Goal: Transaction & Acquisition: Obtain resource

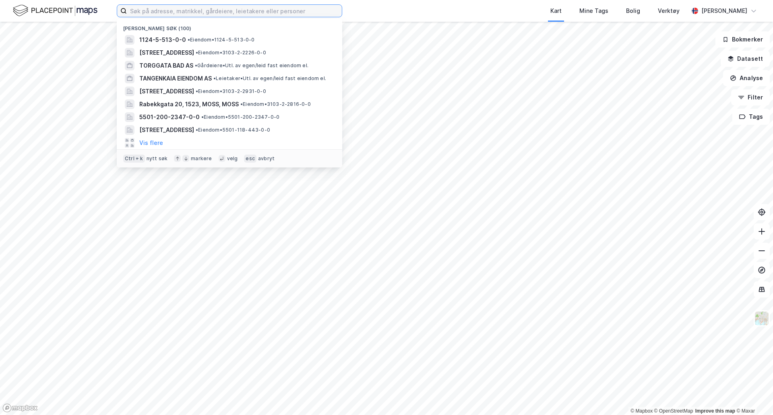
click at [255, 9] on input at bounding box center [234, 11] width 215 height 12
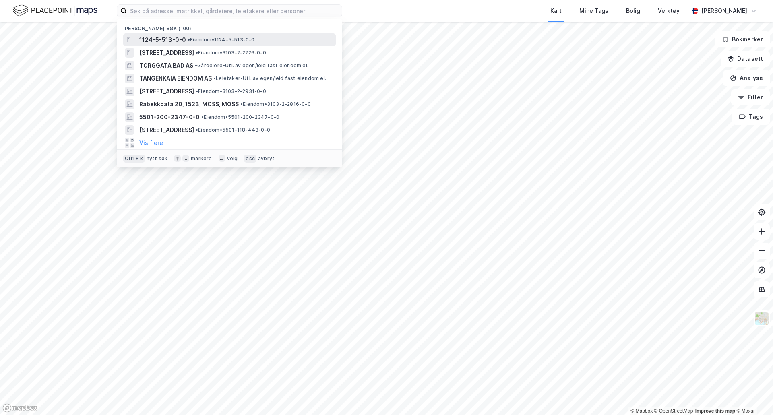
click at [219, 43] on span "• Eiendom • 1124-5-513-0-0" at bounding box center [221, 40] width 67 height 6
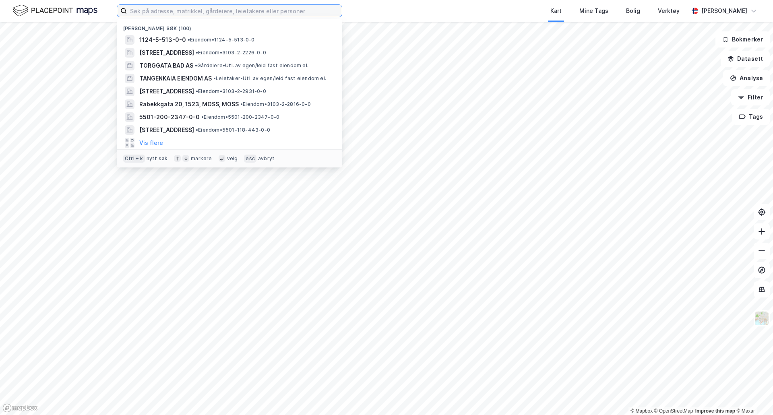
click at [190, 15] on input at bounding box center [234, 11] width 215 height 12
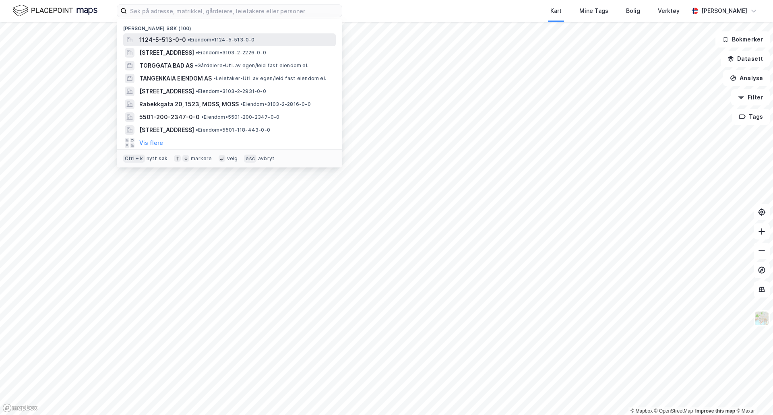
click at [193, 38] on span "• Eiendom • 1124-5-513-0-0" at bounding box center [221, 40] width 67 height 6
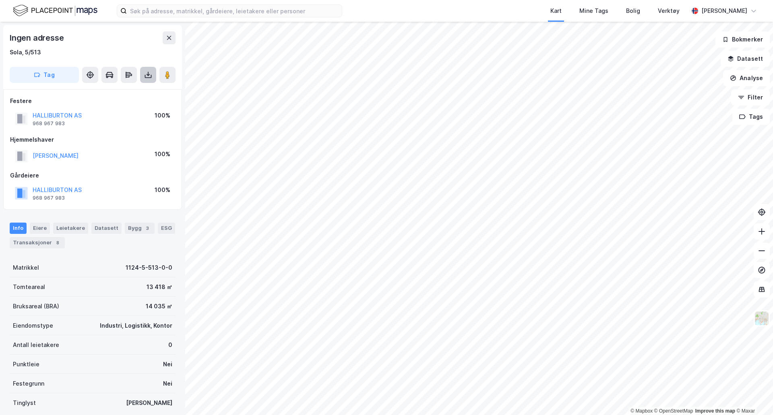
click at [145, 75] on icon at bounding box center [148, 75] width 8 height 8
click at [139, 91] on div "Last ned grunnbok" at bounding box center [113, 91] width 86 height 13
